Goal: Navigation & Orientation: Find specific page/section

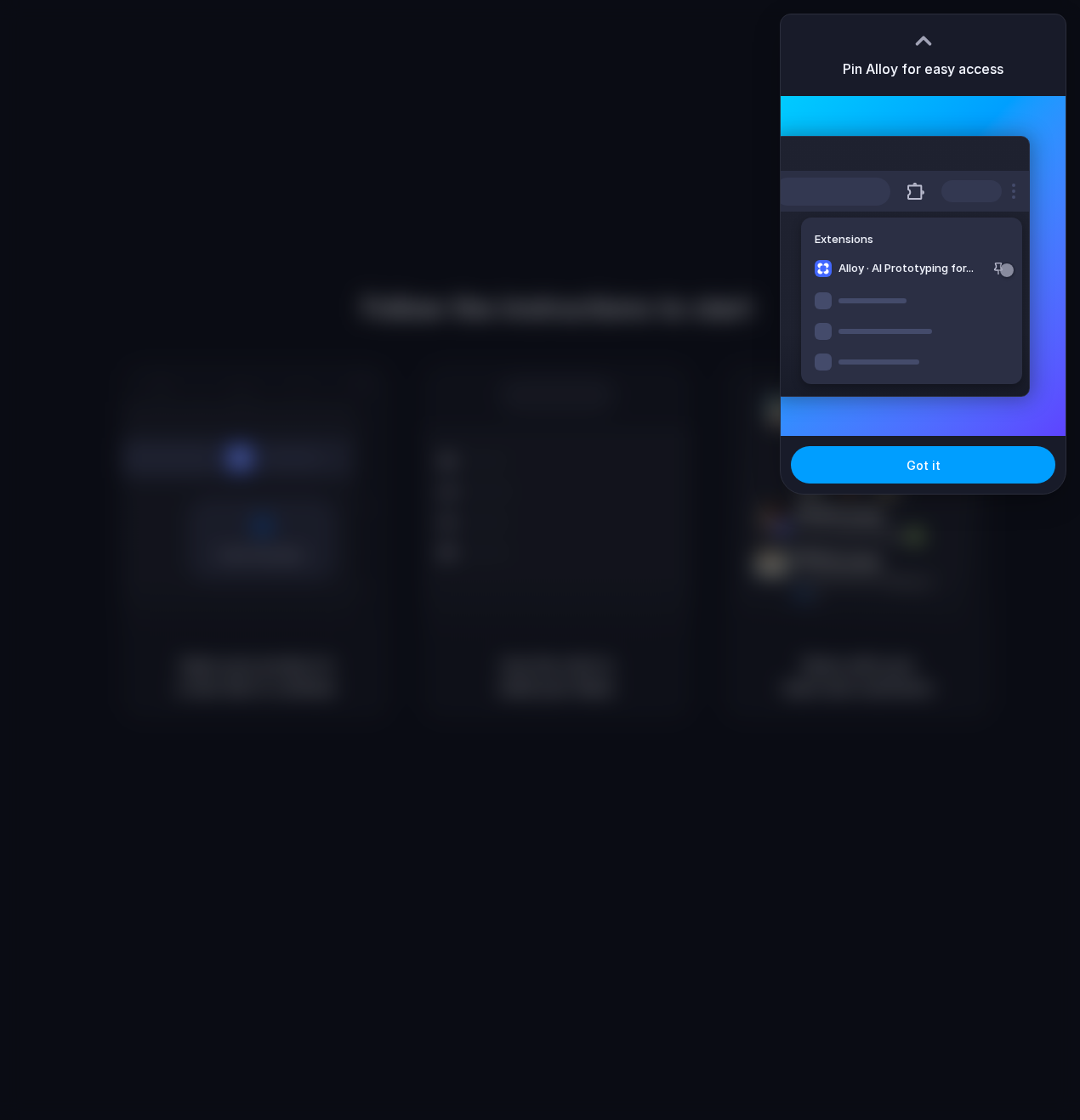
click at [920, 459] on span "Got it" at bounding box center [923, 465] width 34 height 18
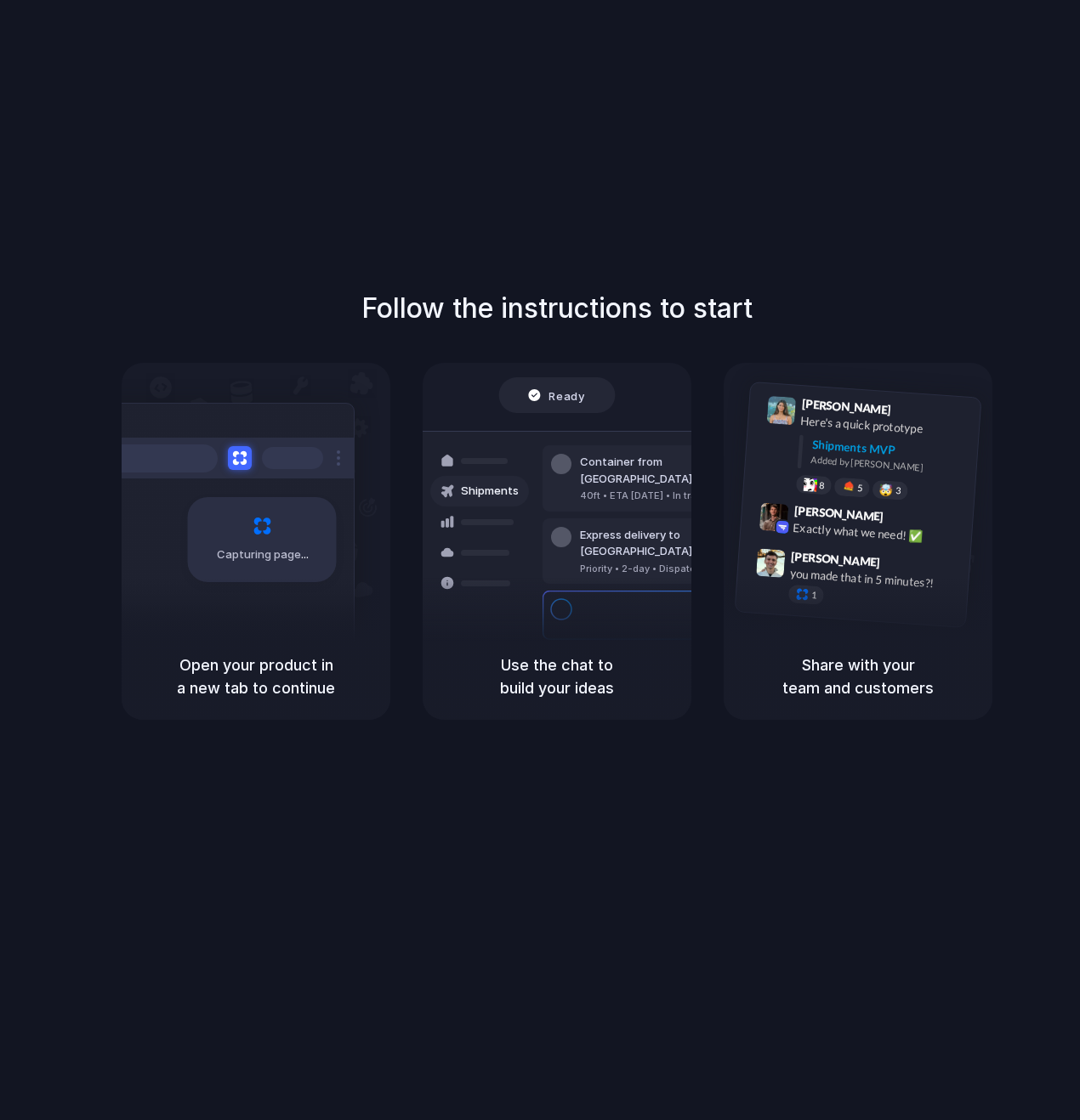
click at [244, 627] on div "Capturing page" at bounding box center [226, 533] width 256 height 261
click at [250, 444] on div at bounding box center [226, 457] width 255 height 40
